Goal: Task Accomplishment & Management: Complete application form

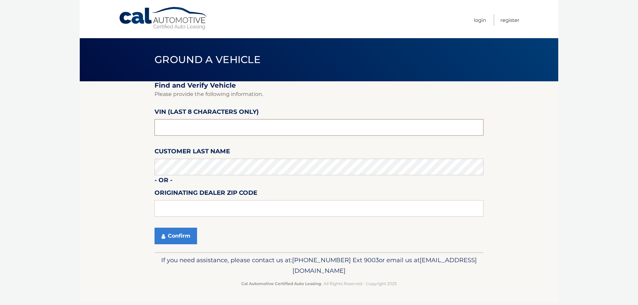
click at [176, 126] on input "text" at bounding box center [318, 127] width 329 height 17
type input "p8730303"
click at [170, 236] on button "Confirm" at bounding box center [175, 236] width 43 height 17
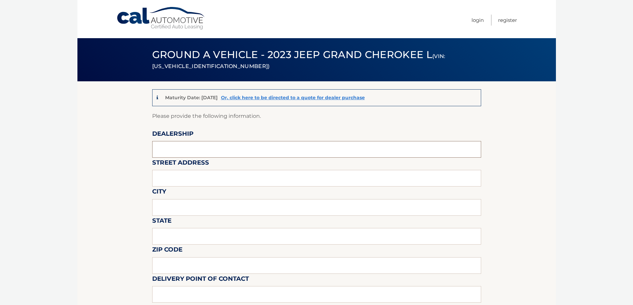
click at [186, 147] on input "text" at bounding box center [316, 149] width 329 height 17
type input "CHRYSLER DODGE JEEP RAM OF PARAMUS"
type input "1000 STAG HILL ROAD (LEASE RETURN FACILITY) OFFISITE"
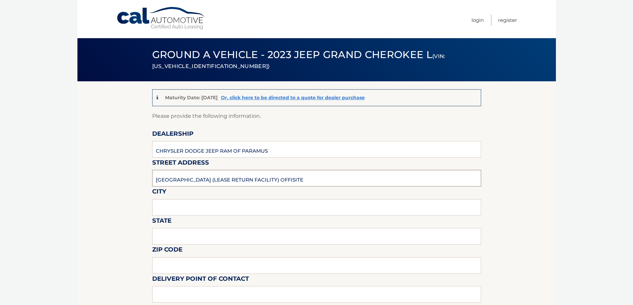
type input "MAHWAH"
type input "NJ"
type input "07430"
type input "ERIC STOLTZ"
type input "2012063572"
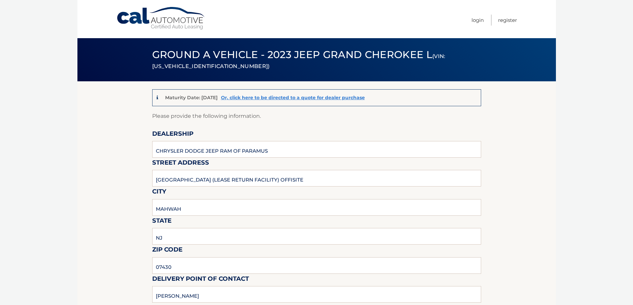
type input "KKONNER@BCAG.COM"
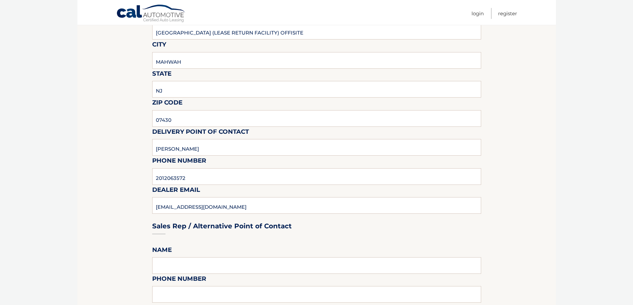
scroll to position [166, 0]
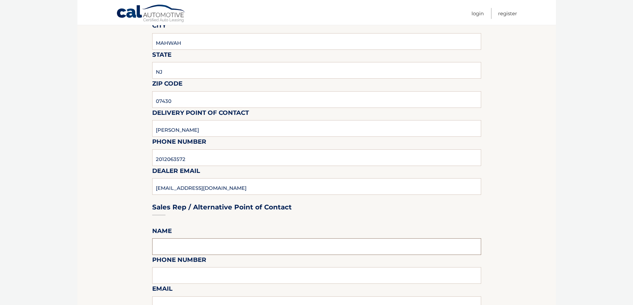
click at [171, 250] on input "text" at bounding box center [316, 247] width 329 height 17
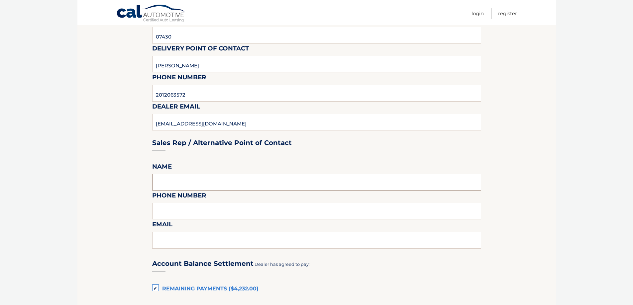
scroll to position [233, 0]
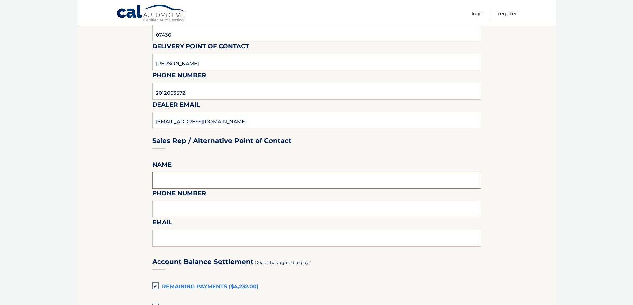
click at [166, 179] on input "text" at bounding box center [316, 180] width 329 height 17
type input "brandon valderama"
click at [187, 211] on input "text" at bounding box center [316, 209] width 329 height 17
type input "2017593477"
click at [177, 241] on input "text" at bounding box center [316, 238] width 329 height 17
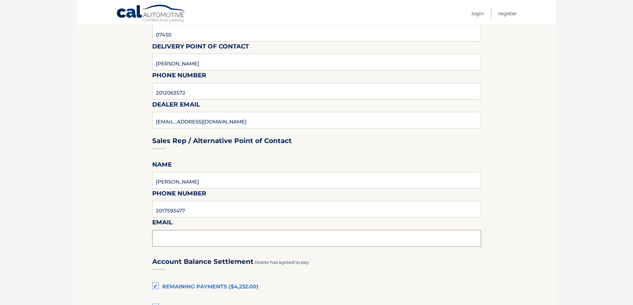
click at [196, 239] on input "text" at bounding box center [316, 238] width 329 height 17
paste input "bvalderrama@rt4cars.com"
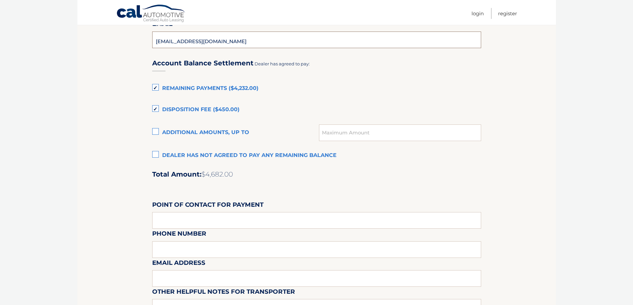
scroll to position [432, 0]
type input "bvalderrama@rt4cars.com"
click at [156, 110] on label "Disposition Fee ($450.00)" at bounding box center [316, 109] width 329 height 13
click at [0, 0] on input "Disposition Fee ($450.00)" at bounding box center [0, 0] width 0 height 0
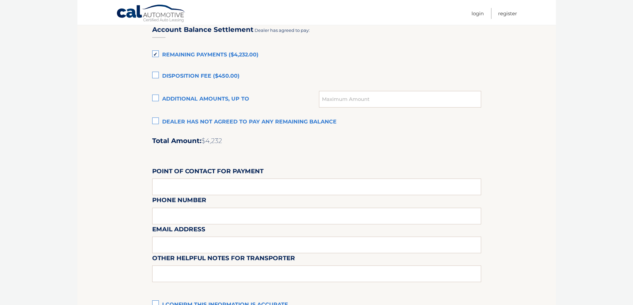
scroll to position [465, 0]
click at [173, 190] on input "text" at bounding box center [316, 186] width 329 height 17
type input "KIKI KONNER"
click at [185, 213] on div "Email Address" at bounding box center [316, 209] width 329 height 29
click at [184, 220] on div "Email Address" at bounding box center [316, 209] width 329 height 29
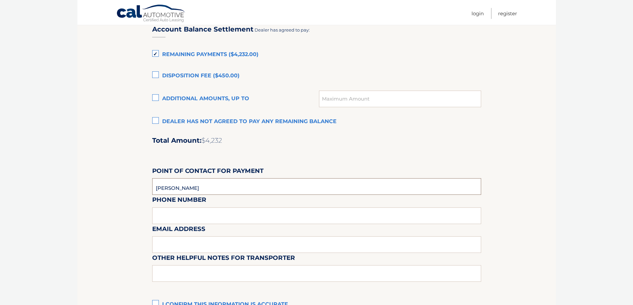
click at [203, 187] on input "KIKI KONNER" at bounding box center [316, 186] width 329 height 17
type input "2014889000"
click at [169, 243] on input "text" at bounding box center [316, 245] width 329 height 17
type input "KKONNER@BCAG.COM"
click at [173, 276] on input "text" at bounding box center [316, 273] width 329 height 17
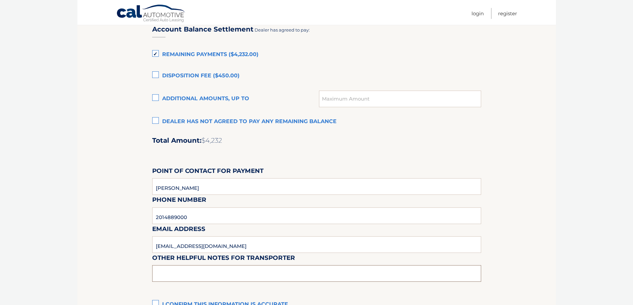
type input "PICKUPS ARE PERMITTED M-F ONLY FROM 10:30 - 4:00 PM NO SATURDAYS"
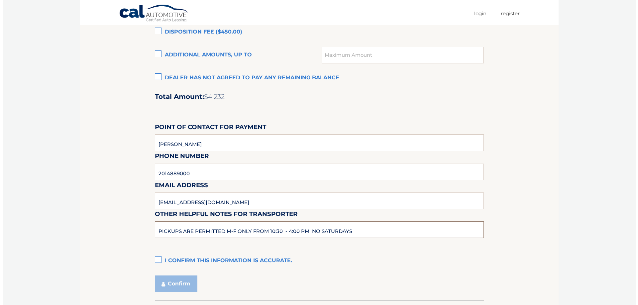
scroll to position [554, 0]
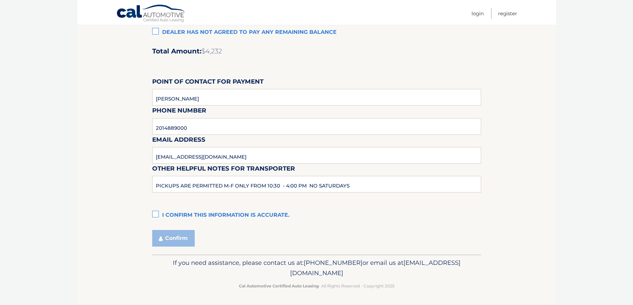
click at [155, 213] on label "I confirm this information is accurate." at bounding box center [316, 215] width 329 height 13
click at [0, 0] on input "I confirm this information is accurate." at bounding box center [0, 0] width 0 height 0
click at [173, 242] on button "Confirm" at bounding box center [173, 238] width 43 height 17
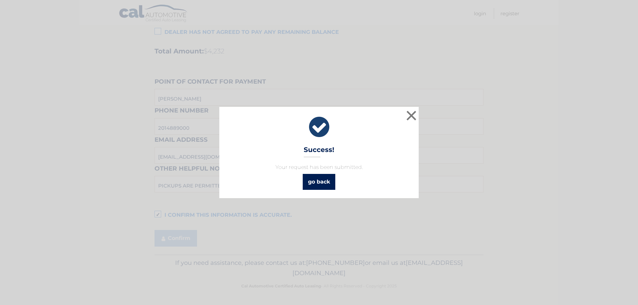
click at [319, 181] on link "go back" at bounding box center [319, 182] width 33 height 16
